Goal: Task Accomplishment & Management: Use online tool/utility

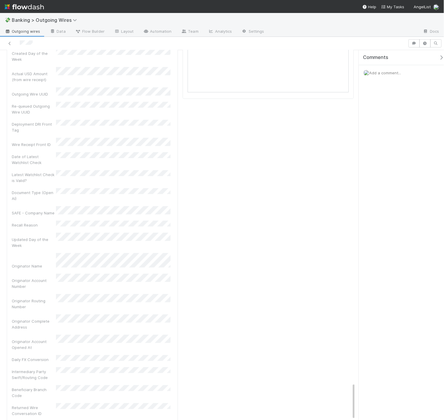
scroll to position [22, 0]
drag, startPoint x: 13, startPoint y: 326, endPoint x: 71, endPoint y: 326, distance: 58.3
drag, startPoint x: 10, startPoint y: 316, endPoint x: 99, endPoint y: 318, distance: 88.7
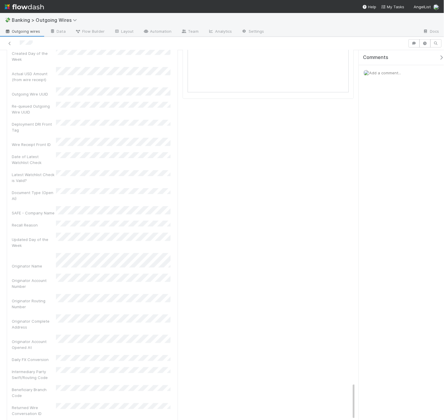
drag, startPoint x: 9, startPoint y: 351, endPoint x: 80, endPoint y: 359, distance: 70.8
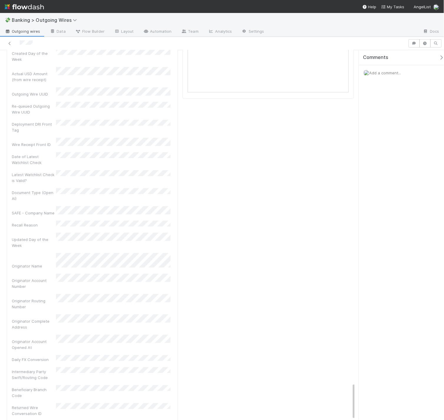
drag, startPoint x: 16, startPoint y: 361, endPoint x: 74, endPoint y: 370, distance: 59.4
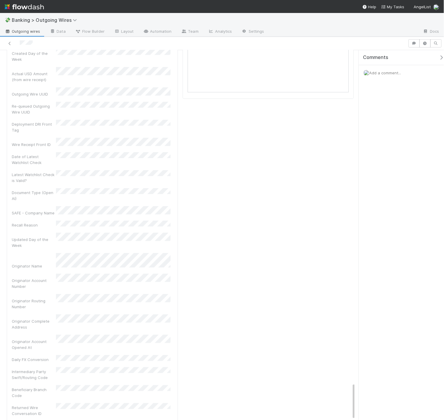
click at [392, 71] on span "Add a comment..." at bounding box center [385, 72] width 32 height 5
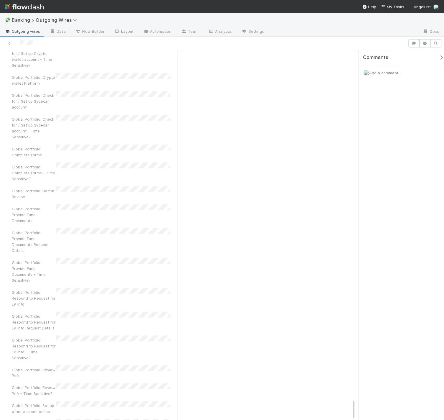
scroll to position [1098, 0]
drag, startPoint x: 11, startPoint y: 298, endPoint x: 106, endPoint y: 303, distance: 95.0
drag, startPoint x: 73, startPoint y: 342, endPoint x: 1, endPoint y: 331, distance: 73.0
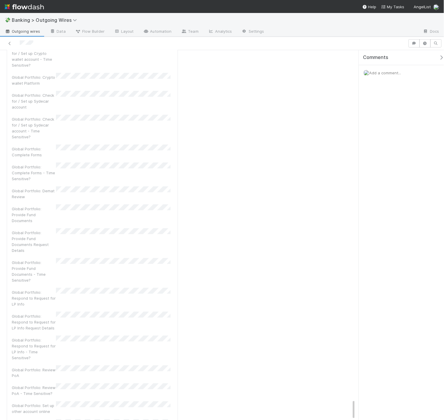
click at [394, 73] on span "Add a comment..." at bounding box center [385, 72] width 32 height 5
click at [393, 173] on button "Add Comment" at bounding box center [385, 172] width 34 height 10
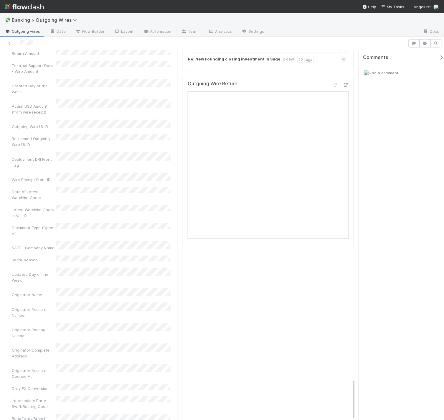
scroll to position [1219, 0]
drag, startPoint x: 106, startPoint y: 402, endPoint x: 12, endPoint y: 393, distance: 95.0
click at [12, 393] on div "8/19/25, 9:30:11 AM MDT The Automation "[Data Updater] Stuck Wire Data Field Up…" at bounding box center [95, 36] width 166 height 1402
drag, startPoint x: 56, startPoint y: 341, endPoint x: 5, endPoint y: 330, distance: 51.6
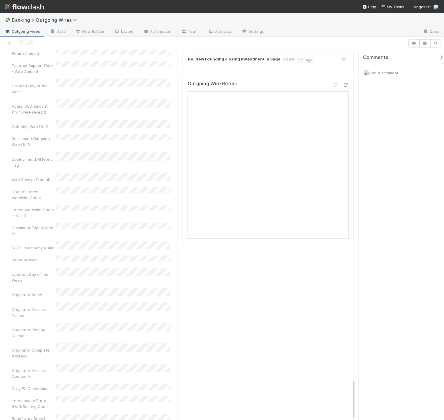
drag, startPoint x: 10, startPoint y: 361, endPoint x: 82, endPoint y: 369, distance: 72.9
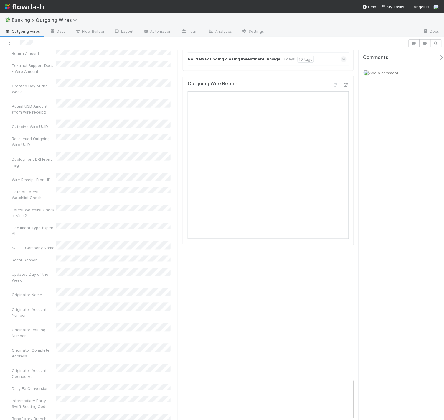
click at [388, 72] on span "Add a comment..." at bounding box center [385, 72] width 32 height 5
drag, startPoint x: 12, startPoint y: 329, endPoint x: 62, endPoint y: 331, distance: 50.1
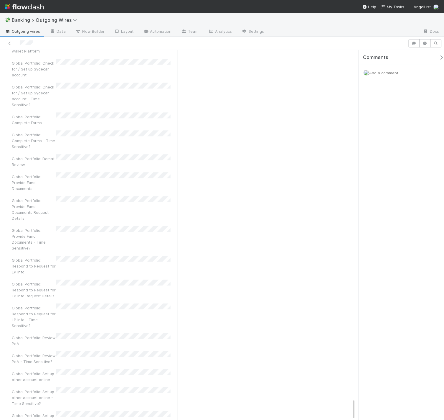
scroll to position [838, 0]
drag, startPoint x: 71, startPoint y: 402, endPoint x: 6, endPoint y: 392, distance: 66.1
drag, startPoint x: 82, startPoint y: 321, endPoint x: 22, endPoint y: 311, distance: 61.0
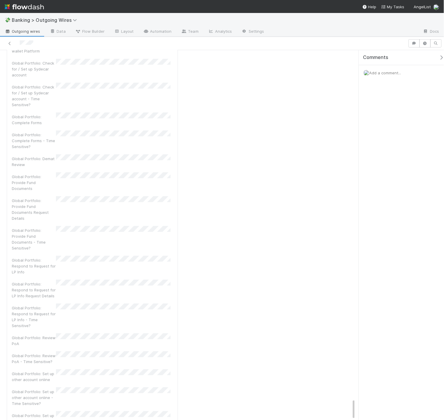
drag, startPoint x: 107, startPoint y: 338, endPoint x: 47, endPoint y: 331, distance: 60.8
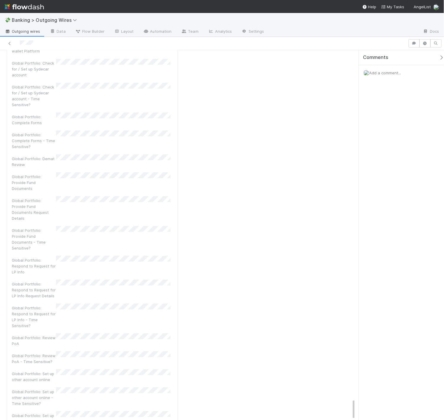
drag, startPoint x: 99, startPoint y: 352, endPoint x: 14, endPoint y: 335, distance: 86.8
click at [396, 70] on div "Add a comment..." at bounding box center [404, 72] width 90 height 15
click at [395, 72] on span "Add a comment..." at bounding box center [385, 72] width 32 height 5
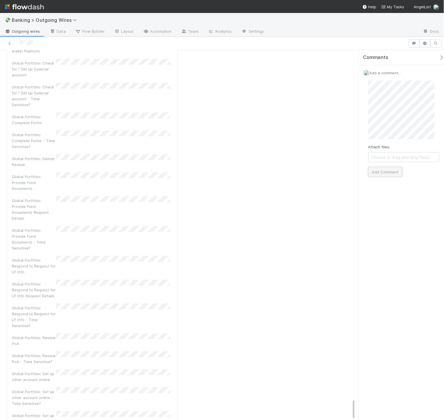
click at [386, 174] on button "Add Comment" at bounding box center [385, 172] width 34 height 10
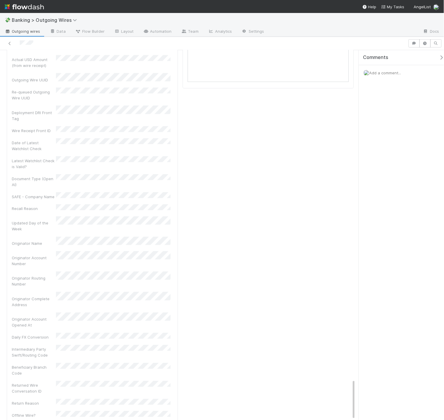
scroll to position [823, 0]
drag, startPoint x: 89, startPoint y: 406, endPoint x: -1, endPoint y: 393, distance: 90.7
click at [0, 393] on html "💸 Banking > Outgoing Wires Outgoing wires Data Flow Builder Layout Automation T…" at bounding box center [222, 210] width 444 height 420
drag, startPoint x: 92, startPoint y: 323, endPoint x: 16, endPoint y: 311, distance: 77.0
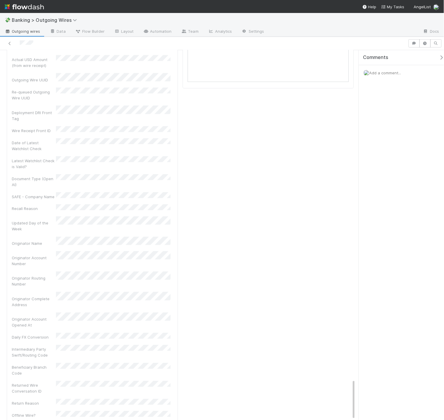
drag, startPoint x: 12, startPoint y: 341, endPoint x: 72, endPoint y: 356, distance: 61.9
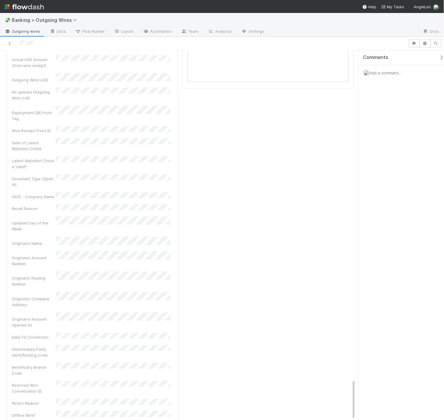
drag, startPoint x: 77, startPoint y: 359, endPoint x: 7, endPoint y: 346, distance: 71.0
click at [388, 73] on span "Add a comment..." at bounding box center [385, 72] width 32 height 5
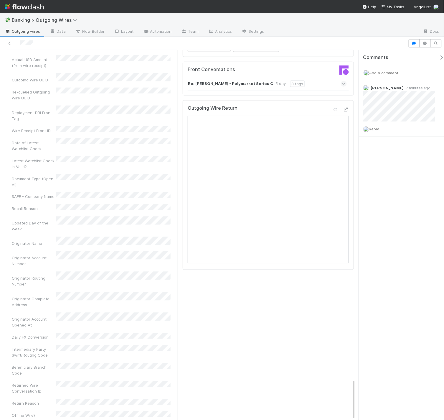
scroll to position [3001, 0]
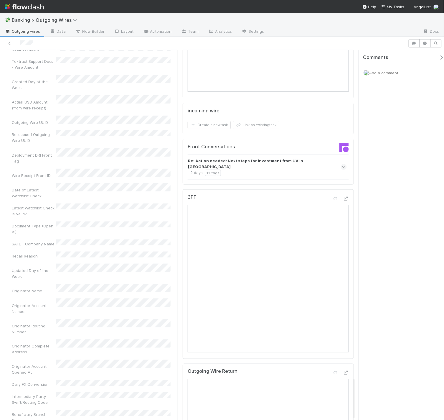
scroll to position [833, 0]
drag, startPoint x: 88, startPoint y: 403, endPoint x: 6, endPoint y: 395, distance: 82.9
click at [6, 395] on div "Wire Details Edit Outgoing Wire ID USD Amount FX FX Currency Type FX Amount Ben…" at bounding box center [92, 10] width 176 height 1339
drag, startPoint x: 82, startPoint y: 309, endPoint x: -2, endPoint y: 297, distance: 85.2
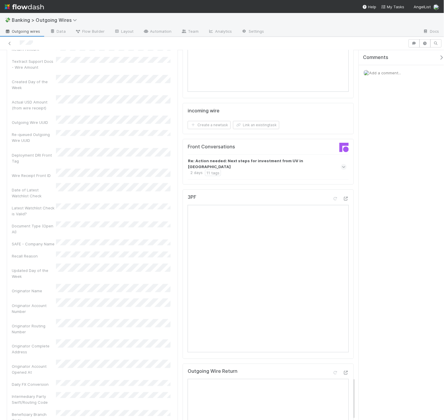
click at [0, 297] on html "💸 Banking > Outgoing Wires Outgoing wires Data Flow Builder Layout Automation T…" at bounding box center [222, 210] width 444 height 420
click at [378, 73] on span "Add a comment..." at bounding box center [385, 72] width 32 height 5
click at [384, 167] on button "Add Comment" at bounding box center [385, 172] width 34 height 10
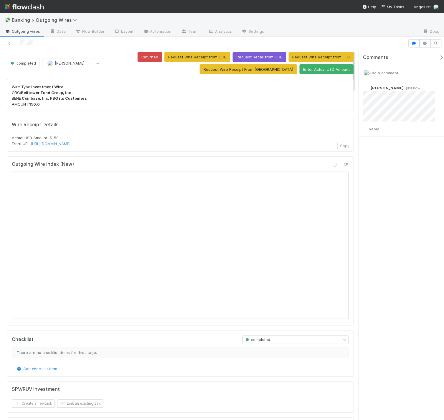
scroll to position [0, 0]
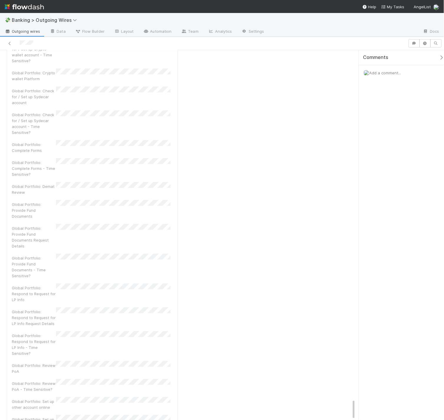
scroll to position [1120, 0]
drag, startPoint x: 89, startPoint y: 403, endPoint x: 7, endPoint y: 395, distance: 82.2
click at [382, 72] on span "Add a comment..." at bounding box center [385, 72] width 32 height 5
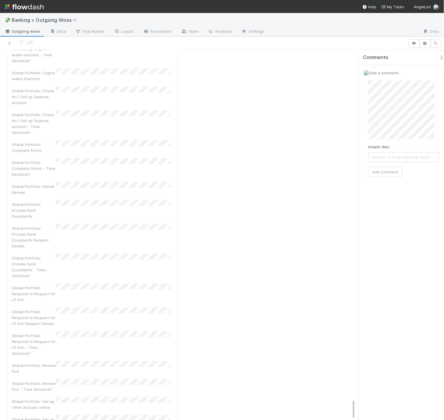
click at [390, 178] on div "Attach files: Choose or drag and drop file(s) Add Comment" at bounding box center [404, 129] width 81 height 106
click at [395, 165] on div "Attach files: Choose or drag and drop file(s) Add Comment" at bounding box center [403, 128] width 71 height 96
click at [394, 172] on button "Add Comment" at bounding box center [385, 172] width 34 height 10
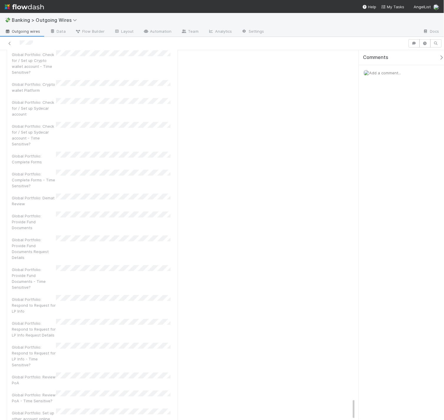
scroll to position [1144, 0]
drag, startPoint x: 71, startPoint y: 401, endPoint x: 11, endPoint y: 394, distance: 60.4
click at [389, 74] on span "Add a comment..." at bounding box center [385, 72] width 32 height 5
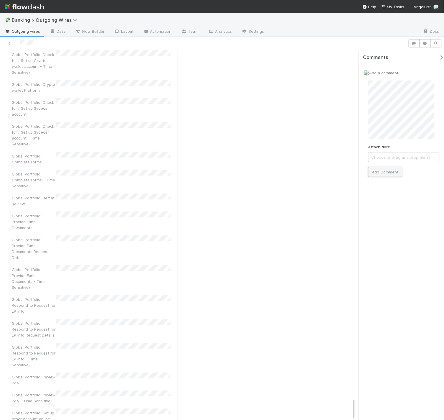
click at [378, 171] on button "Add Comment" at bounding box center [385, 172] width 34 height 10
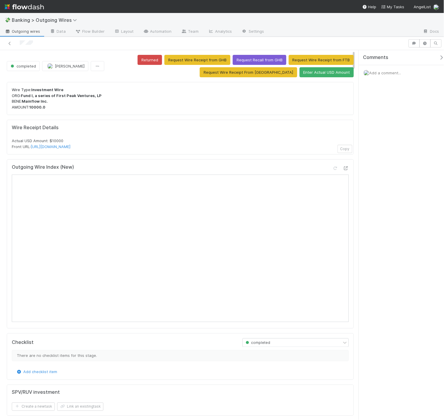
drag, startPoint x: 11, startPoint y: 127, endPoint x: 120, endPoint y: 146, distance: 110.8
click at [119, 146] on div "Wire Receipt Details Actual USD Amount: $10000 Front URL: [URL][DOMAIN_NAME] Co…" at bounding box center [180, 137] width 347 height 35
drag, startPoint x: 144, startPoint y: 142, endPoint x: 191, endPoint y: 139, distance: 47.2
click at [144, 142] on div "Actual USD Amount: $10000 Front URL: https://app.frontapp.com/open/cnv_qp2iarr" at bounding box center [180, 144] width 337 height 12
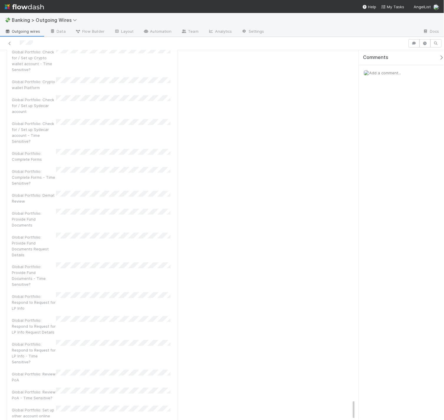
scroll to position [1186, 0]
drag, startPoint x: 87, startPoint y: 406, endPoint x: 6, endPoint y: 395, distance: 81.4
drag, startPoint x: 113, startPoint y: 321, endPoint x: 9, endPoint y: 303, distance: 106.3
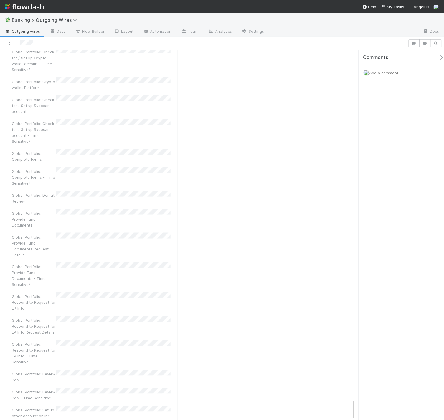
drag, startPoint x: 107, startPoint y: 311, endPoint x: 248, endPoint y: 155, distance: 210.2
click at [399, 73] on span "Add a comment..." at bounding box center [385, 72] width 32 height 5
click at [387, 169] on button "Add Comment" at bounding box center [385, 172] width 34 height 10
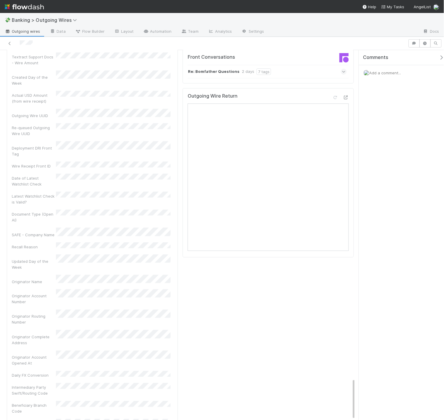
scroll to position [1106, 0]
drag, startPoint x: 89, startPoint y: 402, endPoint x: 5, endPoint y: 396, distance: 83.9
drag, startPoint x: 21, startPoint y: 302, endPoint x: 69, endPoint y: 307, distance: 47.7
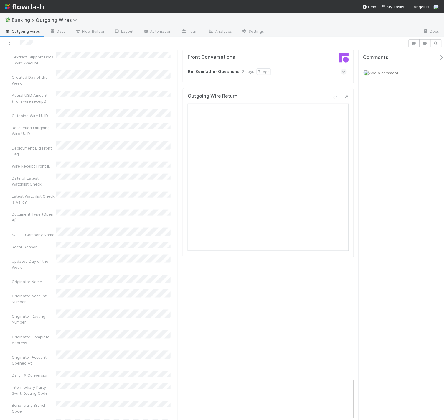
drag, startPoint x: 12, startPoint y: 343, endPoint x: 84, endPoint y: 353, distance: 73.1
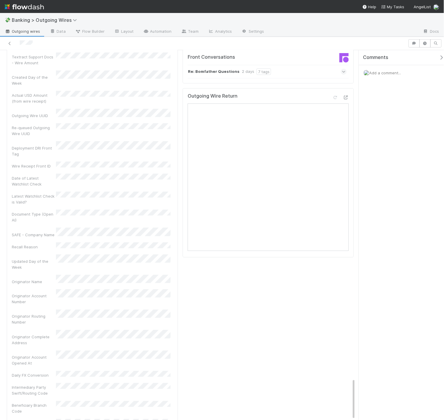
click at [384, 71] on span "Add a comment..." at bounding box center [385, 72] width 32 height 5
click at [393, 171] on button "Add Comment" at bounding box center [385, 172] width 34 height 10
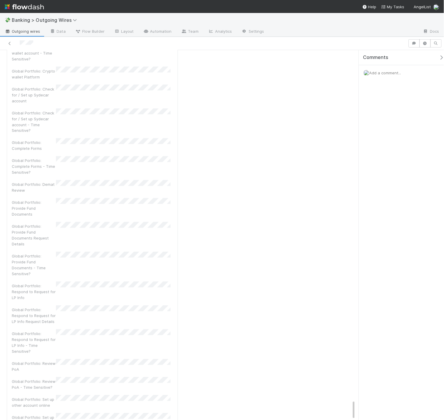
scroll to position [1190, 0]
drag, startPoint x: 65, startPoint y: 402, endPoint x: 7, endPoint y: 396, distance: 58.7
drag, startPoint x: 15, startPoint y: 321, endPoint x: 175, endPoint y: 323, distance: 159.7
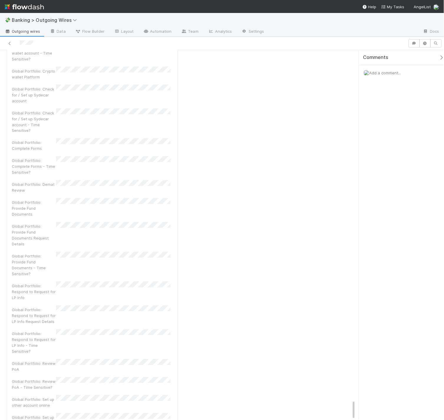
scroll to position [528, 0]
click at [391, 72] on span "Add a comment..." at bounding box center [385, 72] width 32 height 5
click at [388, 172] on button "Add Comment" at bounding box center [385, 172] width 34 height 10
drag, startPoint x: 49, startPoint y: 401, endPoint x: 2, endPoint y: 394, distance: 47.4
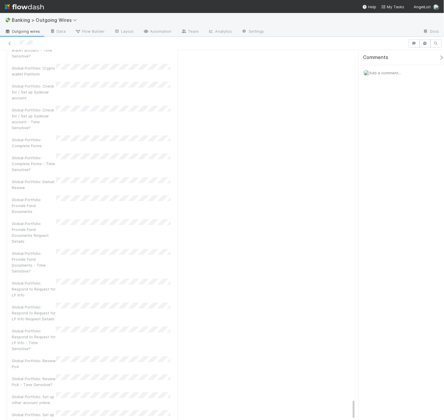
drag, startPoint x: 77, startPoint y: 329, endPoint x: -3, endPoint y: 307, distance: 83.5
click at [0, 307] on html "💸 Banking > Outgoing Wires Outgoing wires Data Flow Builder Layout Automation T…" at bounding box center [222, 210] width 444 height 420
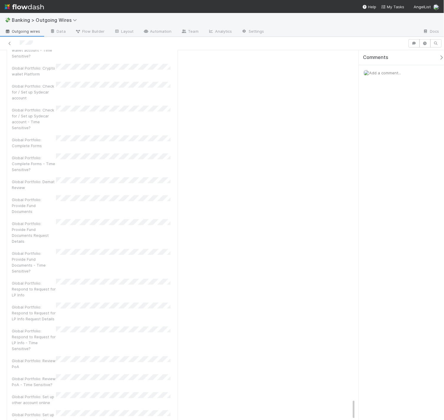
click at [381, 74] on span "Add a comment..." at bounding box center [385, 72] width 32 height 5
click at [388, 173] on button "Add Comment" at bounding box center [385, 172] width 34 height 10
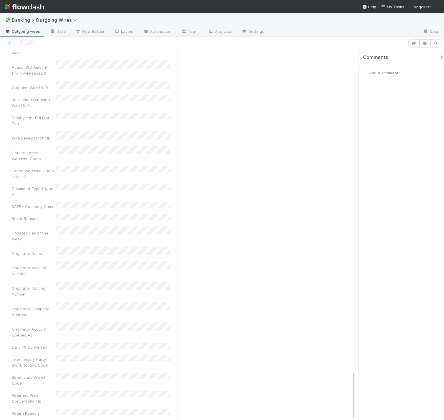
scroll to position [768, 0]
drag, startPoint x: 108, startPoint y: 402, endPoint x: 34, endPoint y: 397, distance: 74.7
click at [0, 396] on html "💸 Banking > Outgoing Wires Outgoing wires Data Flow Builder Layout Automation T…" at bounding box center [222, 210] width 444 height 420
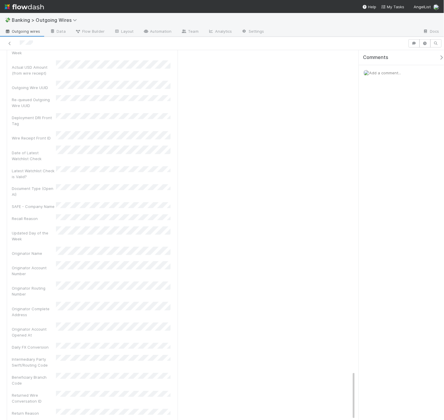
click at [387, 75] on div "Add a comment..." at bounding box center [404, 72] width 90 height 15
click at [393, 72] on span "Add a comment..." at bounding box center [385, 72] width 32 height 5
click at [396, 169] on button "Add Comment" at bounding box center [385, 172] width 34 height 10
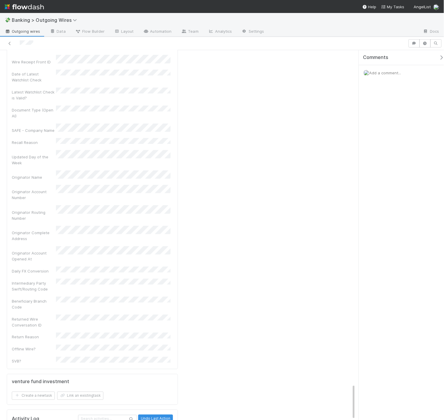
scroll to position [1071, 0]
drag, startPoint x: 92, startPoint y: 400, endPoint x: 6, endPoint y: 394, distance: 86.3
drag, startPoint x: 87, startPoint y: 401, endPoint x: 6, endPoint y: 395, distance: 81.2
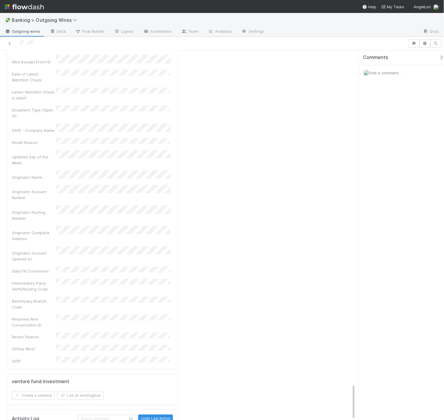
drag, startPoint x: 51, startPoint y: 327, endPoint x: 7, endPoint y: 314, distance: 45.7
click at [390, 75] on span "Add a comment..." at bounding box center [385, 72] width 32 height 5
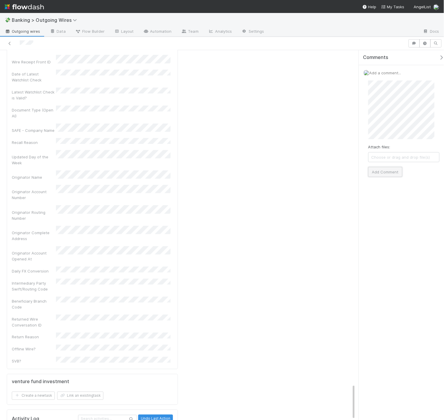
click at [391, 172] on button "Add Comment" at bounding box center [385, 172] width 34 height 10
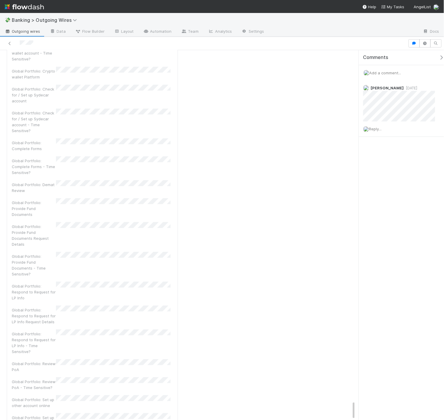
scroll to position [1316, 0]
drag, startPoint x: 80, startPoint y: 401, endPoint x: -3, endPoint y: 392, distance: 84.2
click at [0, 392] on html "💸 Banking > Outgoing Wires Outgoing wires Data Flow Builder Layout Automation T…" at bounding box center [222, 210] width 444 height 420
drag, startPoint x: 94, startPoint y: 401, endPoint x: -4, endPoint y: 394, distance: 98.0
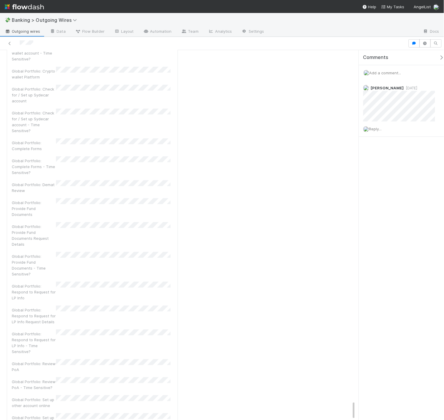
click at [0, 394] on html "💸 Banking > Outgoing Wires Outgoing wires Data Flow Builder Layout Automation T…" at bounding box center [222, 210] width 444 height 420
drag, startPoint x: 17, startPoint y: 333, endPoint x: 85, endPoint y: 346, distance: 69.5
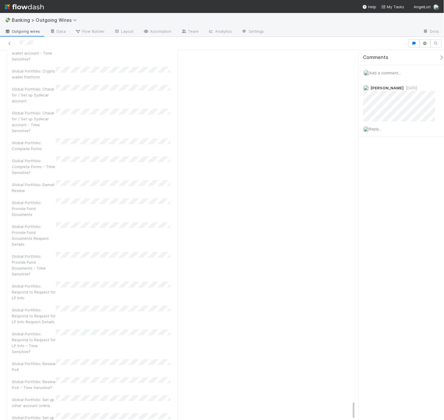
scroll to position [118, 0]
click at [390, 73] on span "Add a comment..." at bounding box center [385, 72] width 32 height 5
click at [387, 181] on div "Attach files: Choose or drag and drop file(s) Add Comment" at bounding box center [404, 129] width 81 height 106
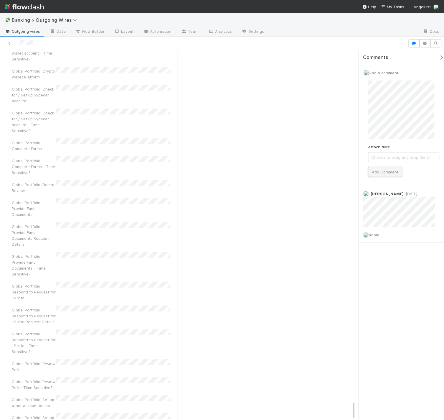
click at [391, 172] on button "Add Comment" at bounding box center [385, 172] width 34 height 10
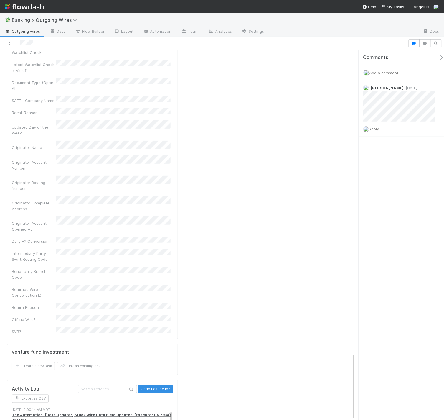
scroll to position [526, 0]
drag, startPoint x: 79, startPoint y: 401, endPoint x: 6, endPoint y: 395, distance: 73.1
click at [392, 71] on span "Add a comment..." at bounding box center [385, 72] width 32 height 5
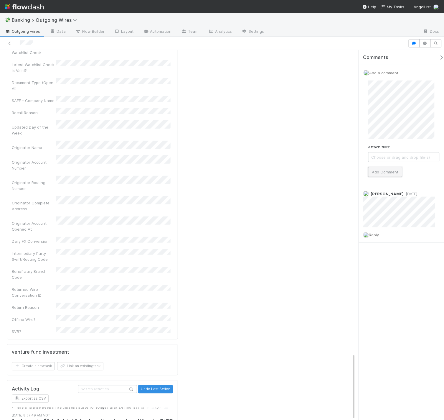
click at [391, 175] on button "Add Comment" at bounding box center [385, 172] width 34 height 10
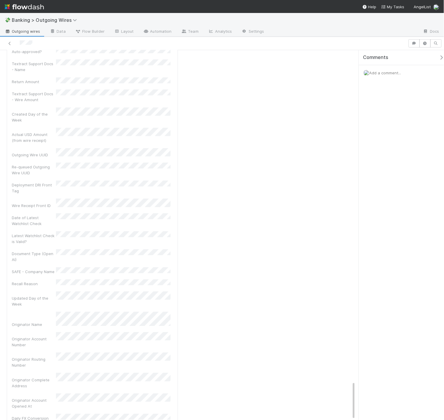
scroll to position [829, 0]
drag, startPoint x: 90, startPoint y: 402, endPoint x: 13, endPoint y: 394, distance: 77.0
click at [398, 71] on span "Add a comment..." at bounding box center [385, 72] width 32 height 5
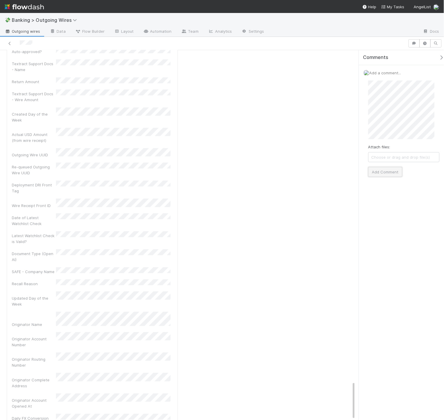
click at [394, 173] on button "Add Comment" at bounding box center [385, 172] width 34 height 10
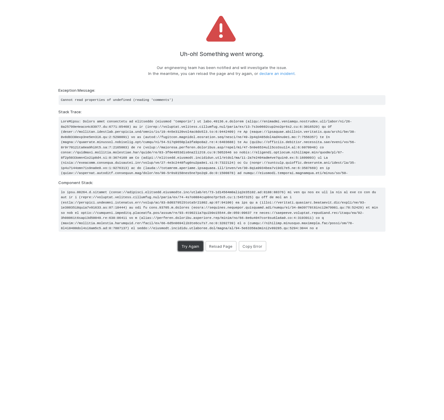
click at [196, 248] on button "Try Again" at bounding box center [190, 246] width 25 height 10
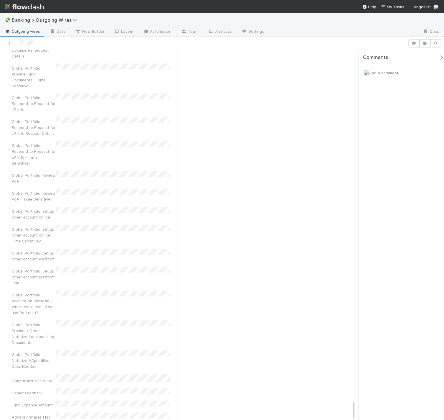
scroll to position [795, 0]
drag, startPoint x: 71, startPoint y: 409, endPoint x: 4, endPoint y: 397, distance: 67.9
drag, startPoint x: 62, startPoint y: 314, endPoint x: 14, endPoint y: 316, distance: 48.6
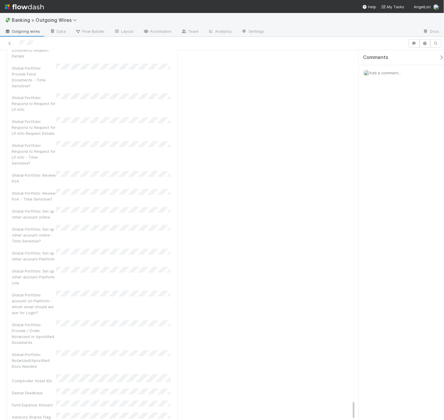
drag, startPoint x: 73, startPoint y: 398, endPoint x: 11, endPoint y: 387, distance: 62.5
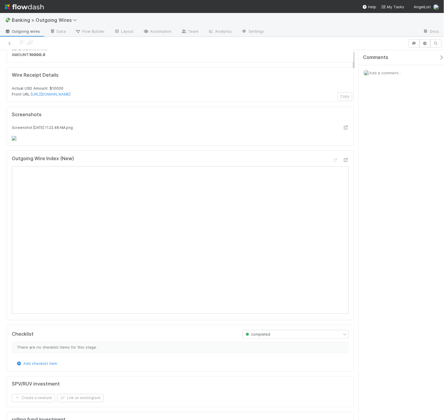
scroll to position [0, 0]
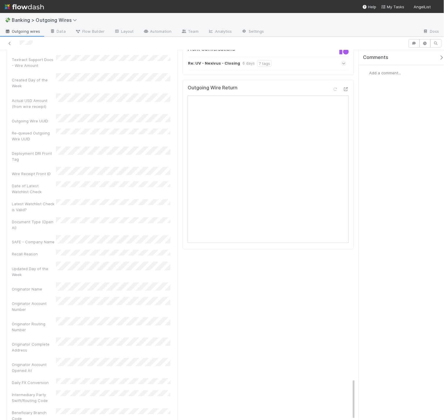
scroll to position [1061, 0]
drag, startPoint x: 91, startPoint y: 400, endPoint x: 3, endPoint y: 396, distance: 88.5
drag, startPoint x: 74, startPoint y: 326, endPoint x: -8, endPoint y: 315, distance: 82.6
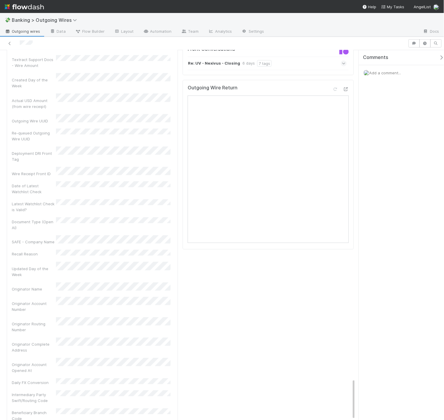
click at [0, 315] on html "💸 Banking > Outgoing Wires Outgoing wires Data Flow Builder Layout Automation T…" at bounding box center [222, 210] width 444 height 420
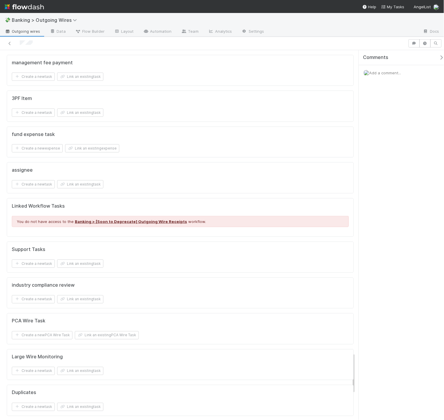
scroll to position [0, 0]
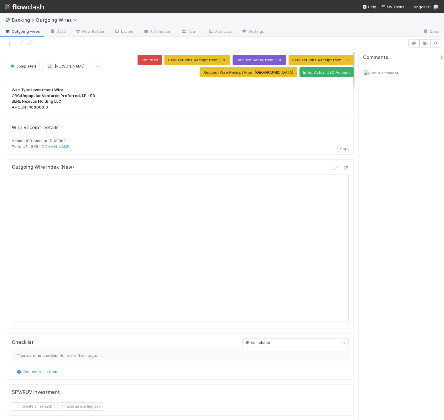
click at [381, 73] on span "Add a comment..." at bounding box center [385, 72] width 32 height 5
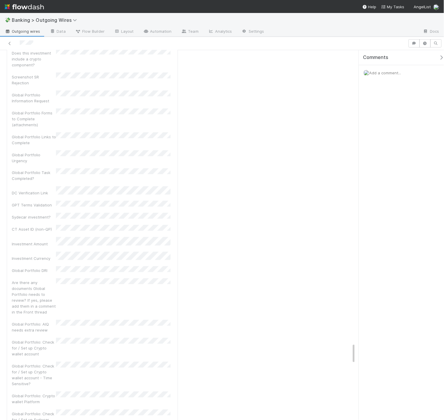
scroll to position [6184, 0]
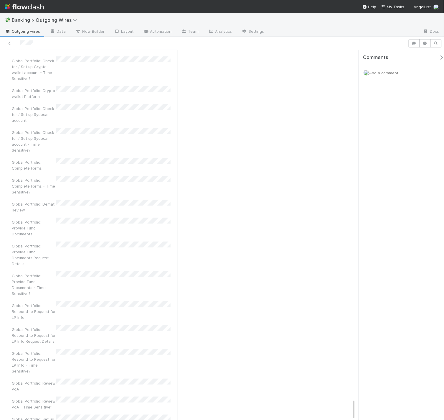
drag, startPoint x: 82, startPoint y: 404, endPoint x: 14, endPoint y: 395, distance: 69.2
drag, startPoint x: 66, startPoint y: 385, endPoint x: -1, endPoint y: 375, distance: 67.7
click at [0, 375] on html "💸 Banking > Outgoing Wires Outgoing wires Data Flow Builder Layout Automation T…" at bounding box center [222, 210] width 444 height 420
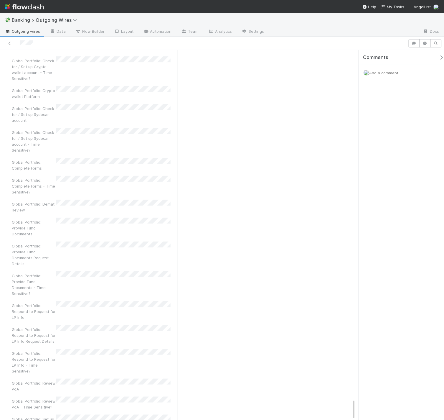
scroll to position [138, 0]
click at [384, 70] on span "Add a comment..." at bounding box center [385, 72] width 32 height 5
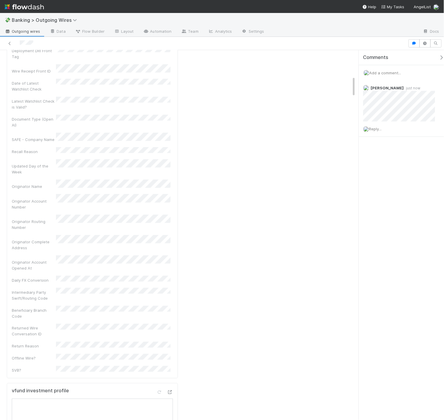
scroll to position [0, 0]
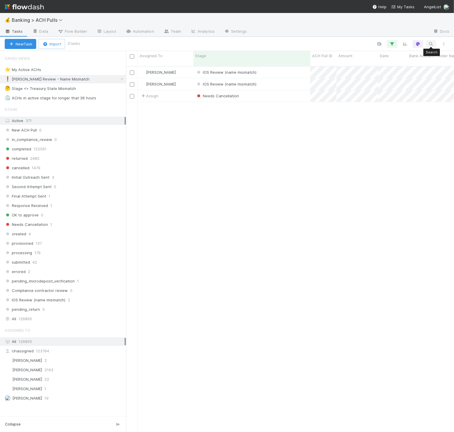
scroll to position [365, 323]
click at [51, 322] on div "All 126895" at bounding box center [65, 318] width 120 height 7
click at [121, 79] on icon at bounding box center [122, 79] width 6 height 4
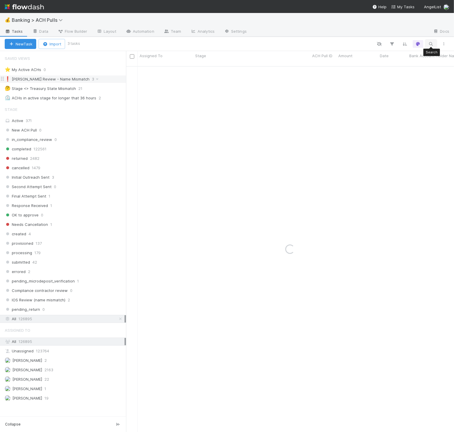
click at [435, 43] on button "button" at bounding box center [431, 44] width 11 height 8
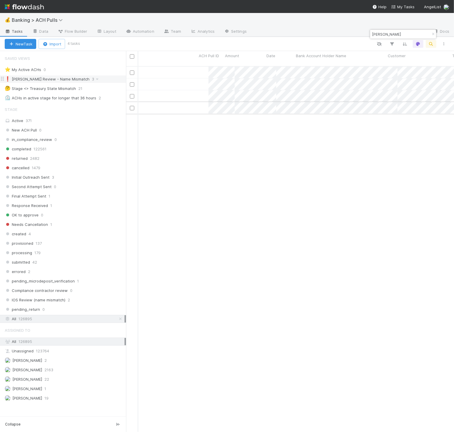
scroll to position [0, 113]
type input "[PERSON_NAME]"
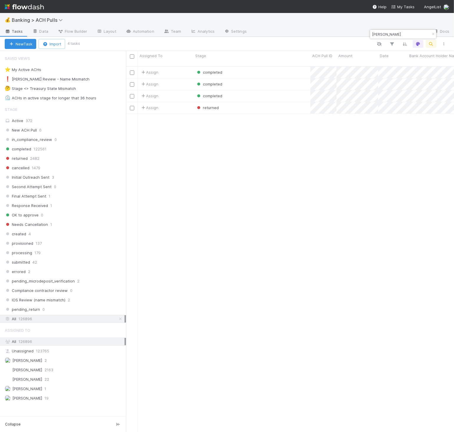
scroll to position [365, 323]
click at [397, 31] on input "[PERSON_NAME]" at bounding box center [400, 34] width 59 height 7
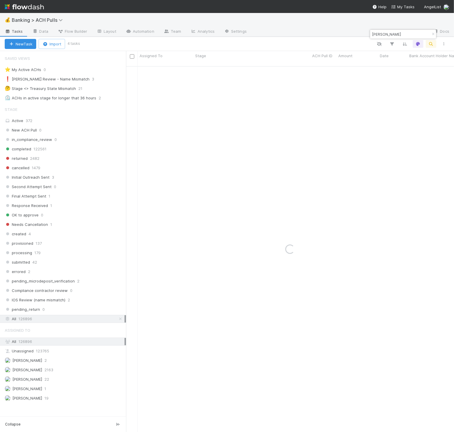
type input "[PERSON_NAME]"
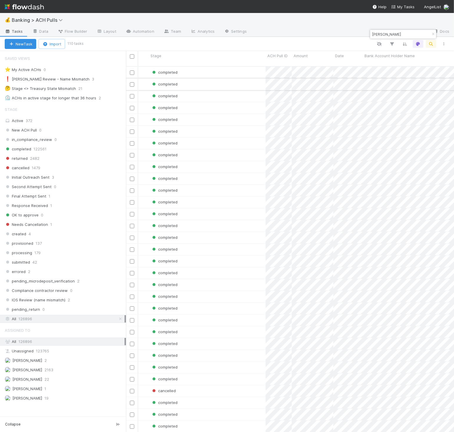
scroll to position [0, 49]
click at [229, 79] on div "completed" at bounding box center [203, 83] width 117 height 11
